Goal: Information Seeking & Learning: Learn about a topic

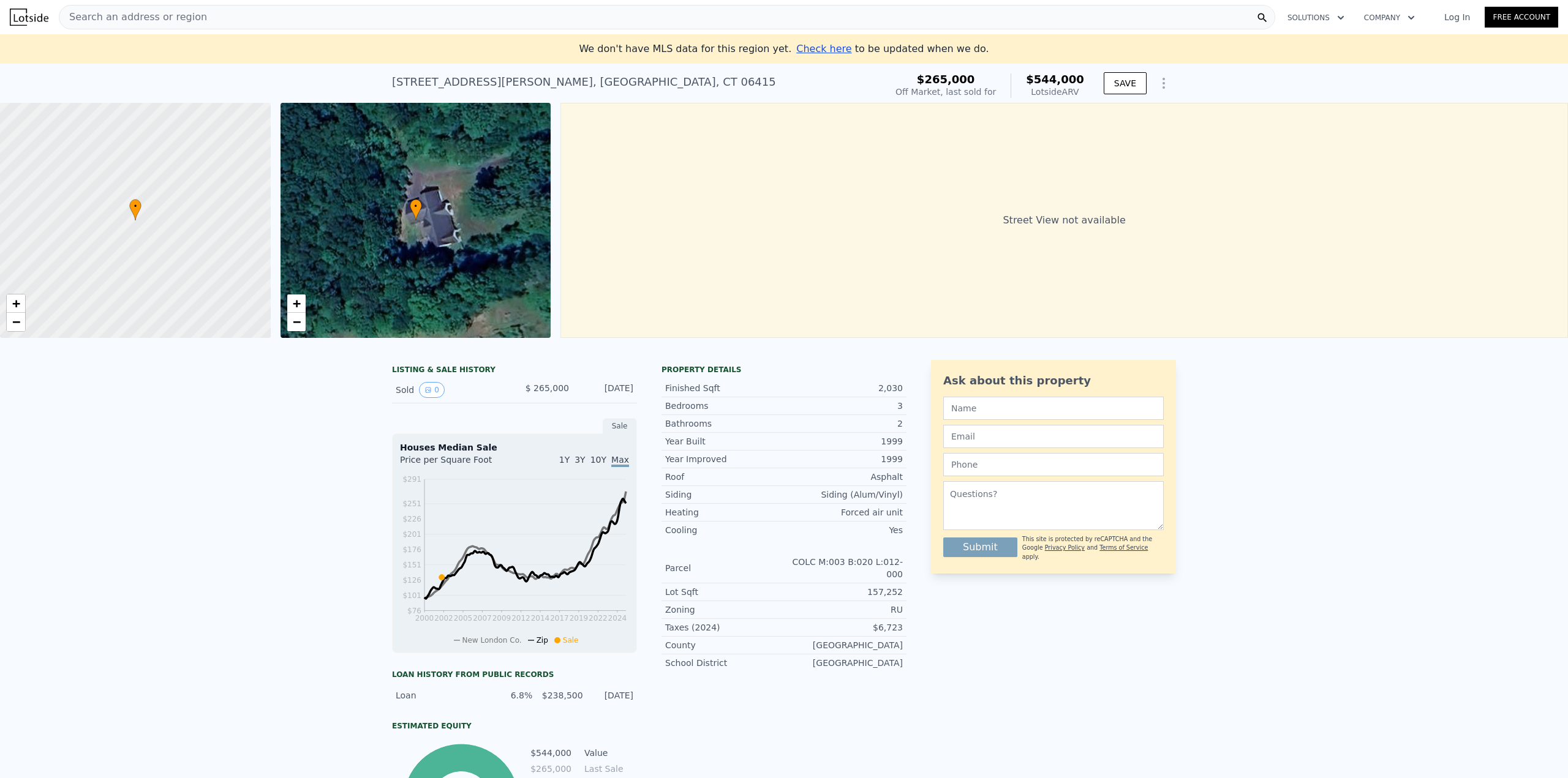
drag, startPoint x: 792, startPoint y: 245, endPoint x: 555, endPoint y: 249, distance: 237.0
click at [555, 249] on div "• + − • + − Street View not available" at bounding box center [784, 220] width 1568 height 235
drag, startPoint x: 824, startPoint y: 220, endPoint x: 586, endPoint y: 232, distance: 238.3
click at [586, 232] on div "Street View not available" at bounding box center [1064, 220] width 1007 height 235
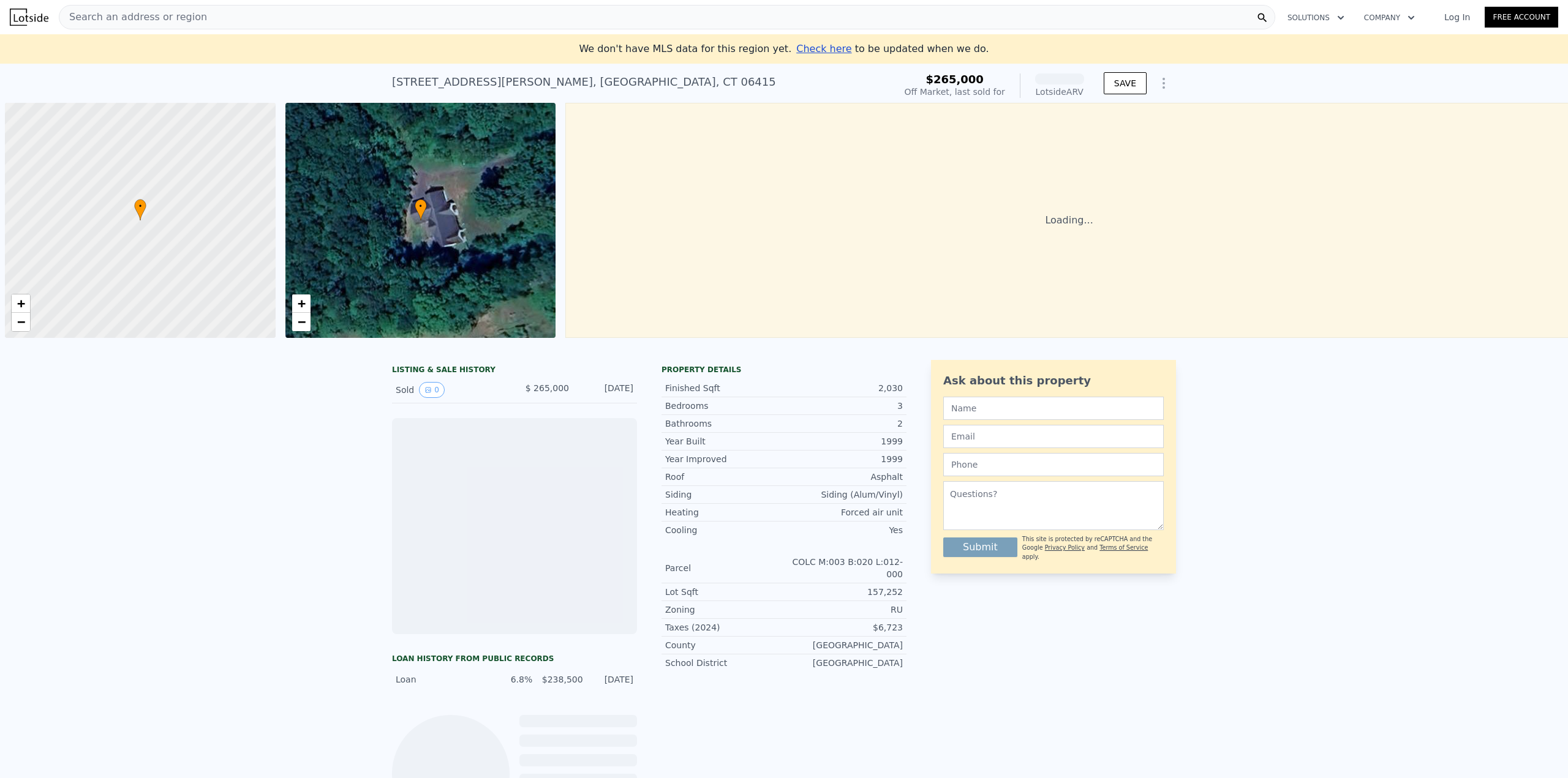
scroll to position [0, 5]
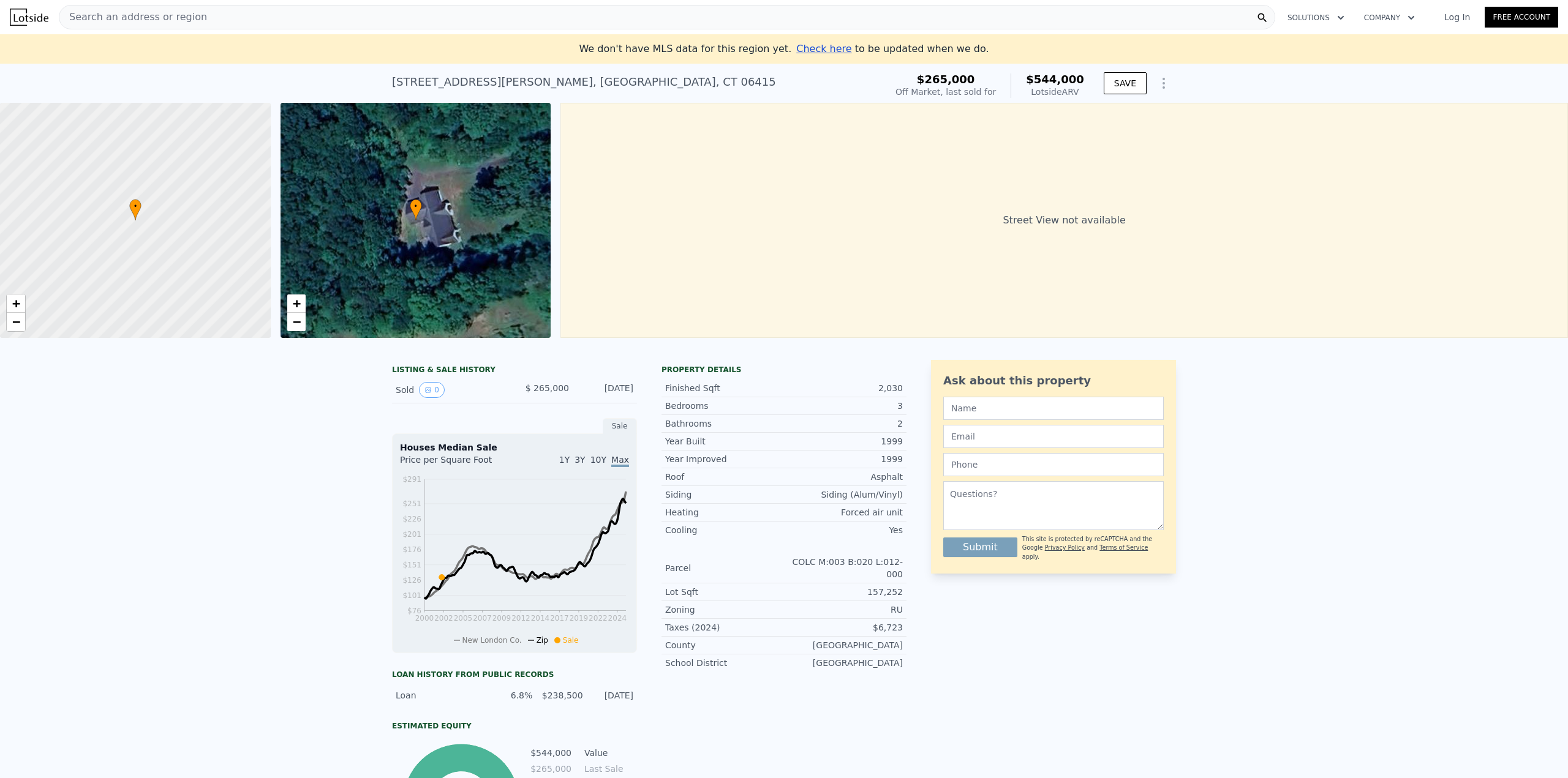
click at [603, 465] on span "10Y" at bounding box center [598, 460] width 16 height 10
click at [614, 465] on span "Max" at bounding box center [621, 460] width 18 height 10
drag, startPoint x: 674, startPoint y: 432, endPoint x: 908, endPoint y: 540, distance: 257.7
click at [908, 540] on div "LISTING & SALE HISTORY Sold 0 $ 265,000 Jun 17, 2002 Sale Houses Median Sale Pr…" at bounding box center [784, 612] width 784 height 504
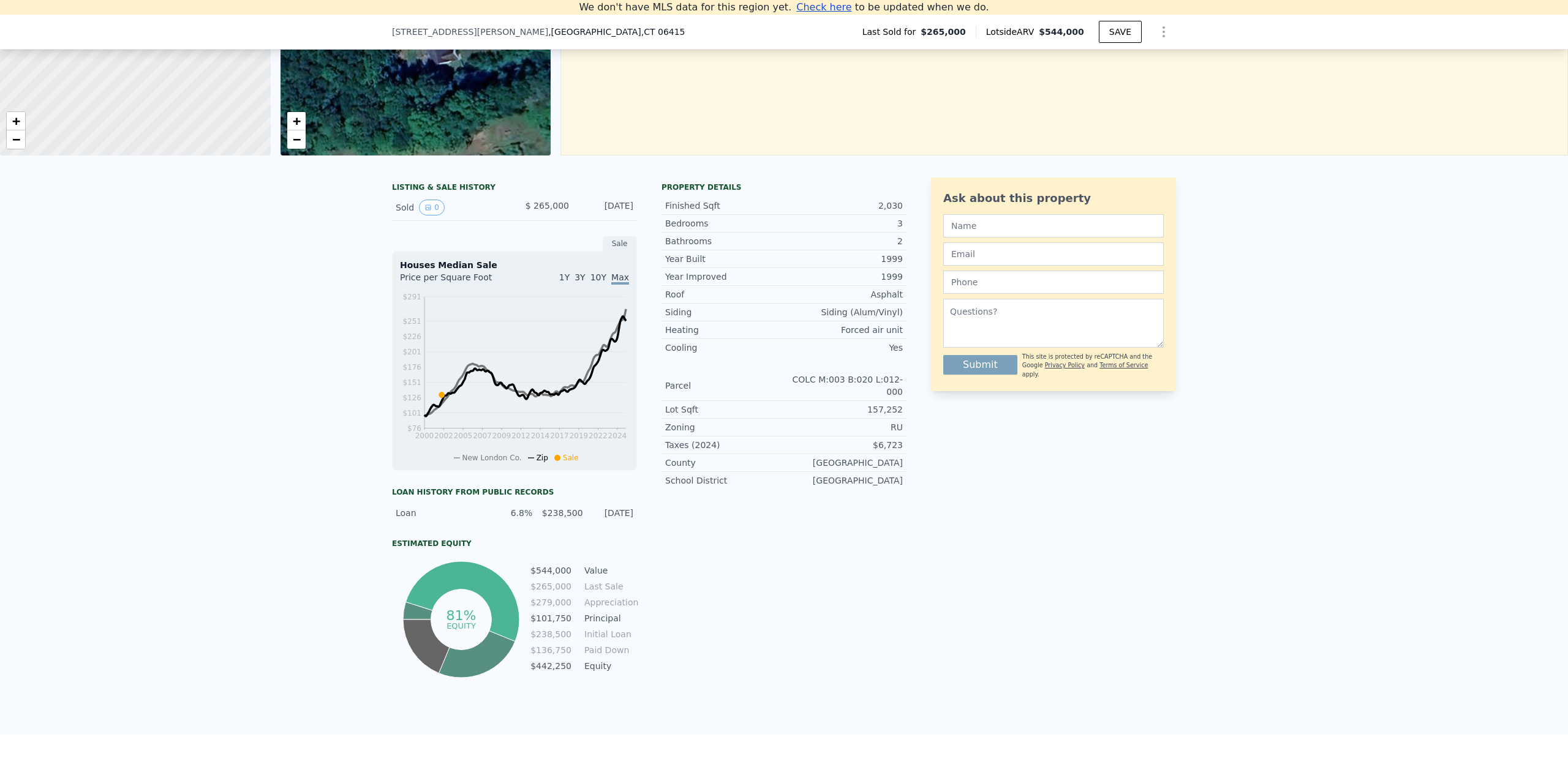
scroll to position [170, 0]
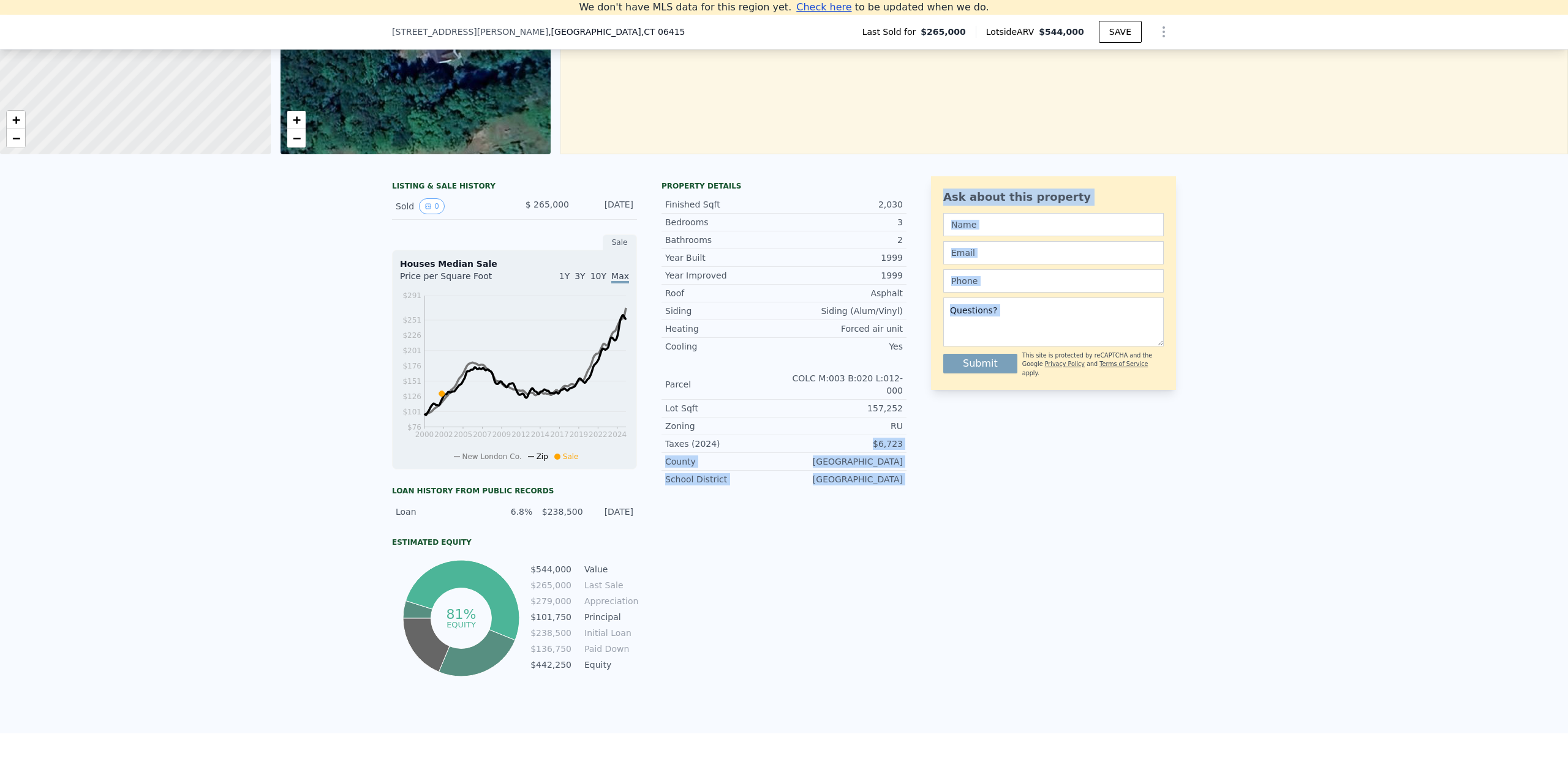
drag, startPoint x: 866, startPoint y: 437, endPoint x: 920, endPoint y: 486, distance: 72.9
click at [920, 486] on div "LISTING & SALE HISTORY Sold 0 $ 265,000 Jun 17, 2002 Sale Houses Median Sale Pr…" at bounding box center [784, 428] width 784 height 504
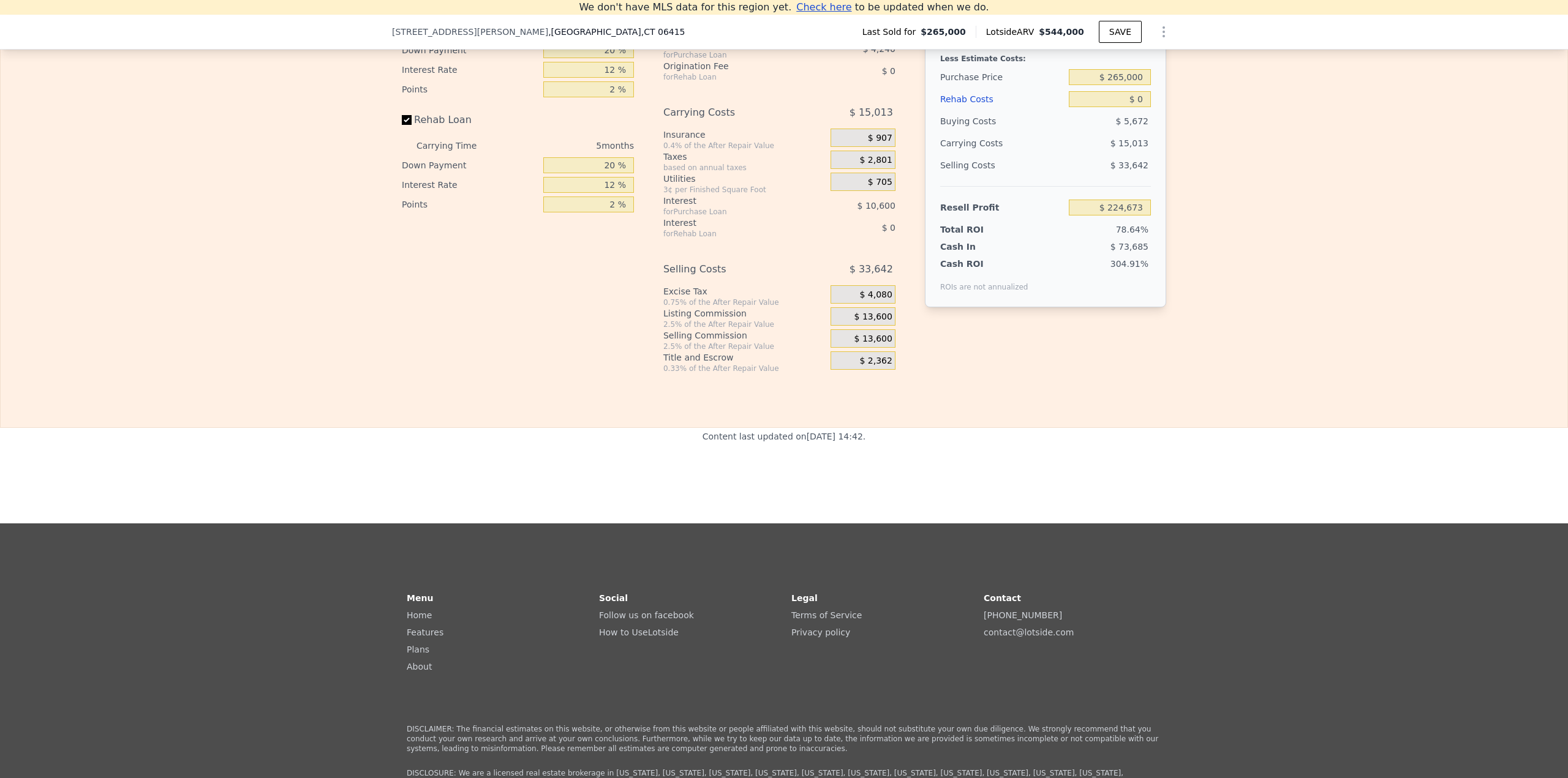
scroll to position [2068, 0]
